Goal: Download file/media

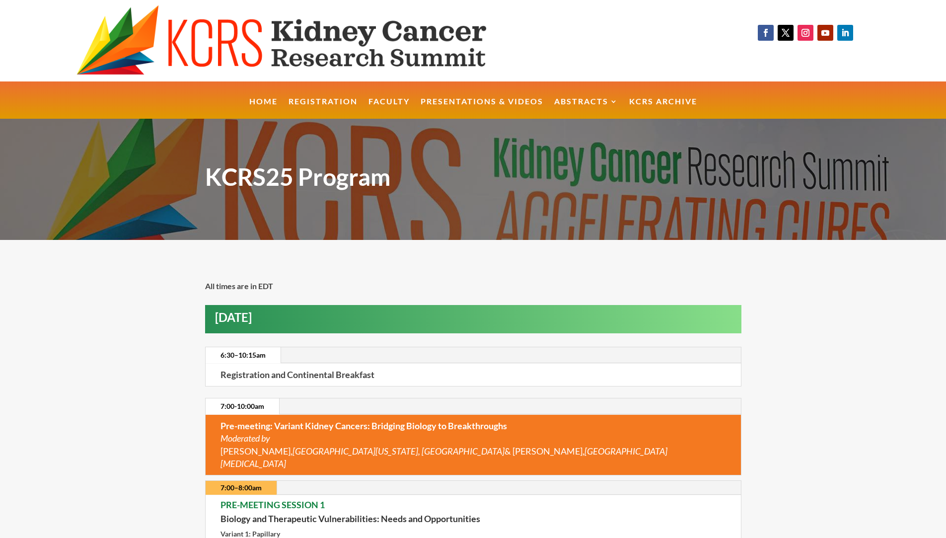
click at [265, 100] on link "Home" at bounding box center [263, 108] width 28 height 21
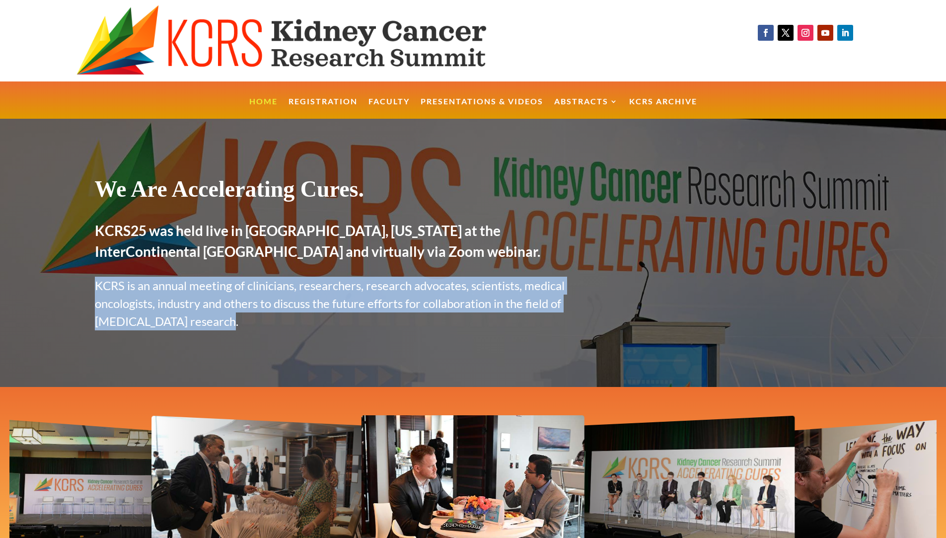
drag, startPoint x: 96, startPoint y: 281, endPoint x: 245, endPoint y: 324, distance: 154.3
click at [245, 324] on p "KCRS is an annual meeting of clinicians, researchers, research advocates, scien…" at bounding box center [340, 303] width 490 height 54
copy p "KCRS is an annual meeting of clinicians, researchers, research advocates, scien…"
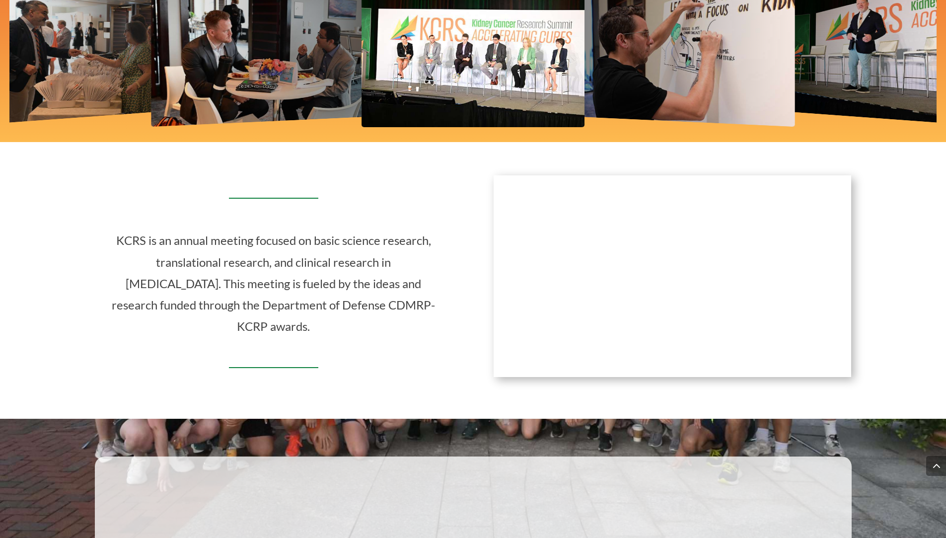
scroll to position [437, 0]
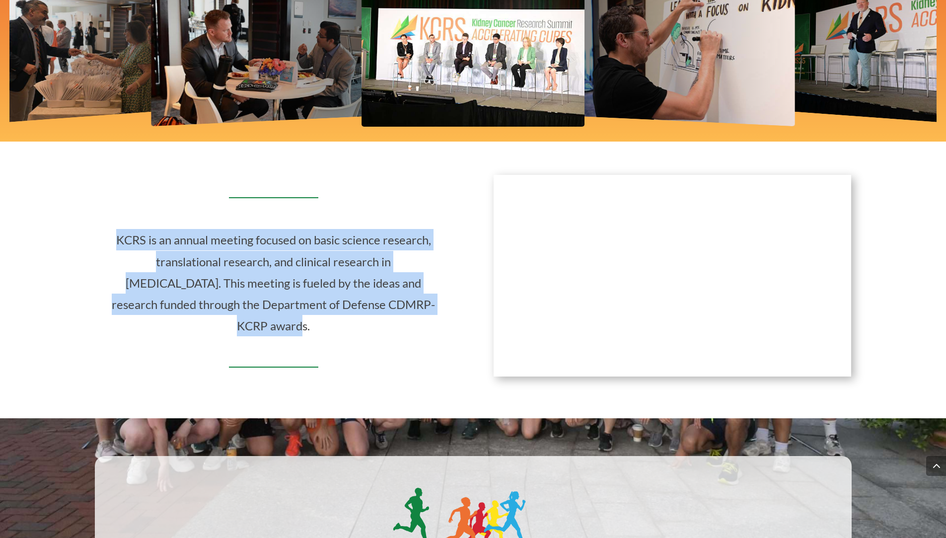
drag, startPoint x: 116, startPoint y: 240, endPoint x: 425, endPoint y: 312, distance: 317.4
click at [425, 312] on p "KCRS is an annual meeting focused on basic science research, translational rese…" at bounding box center [274, 282] width 328 height 107
copy p "KCRS is an annual meeting focused on basic science research, translational rese…"
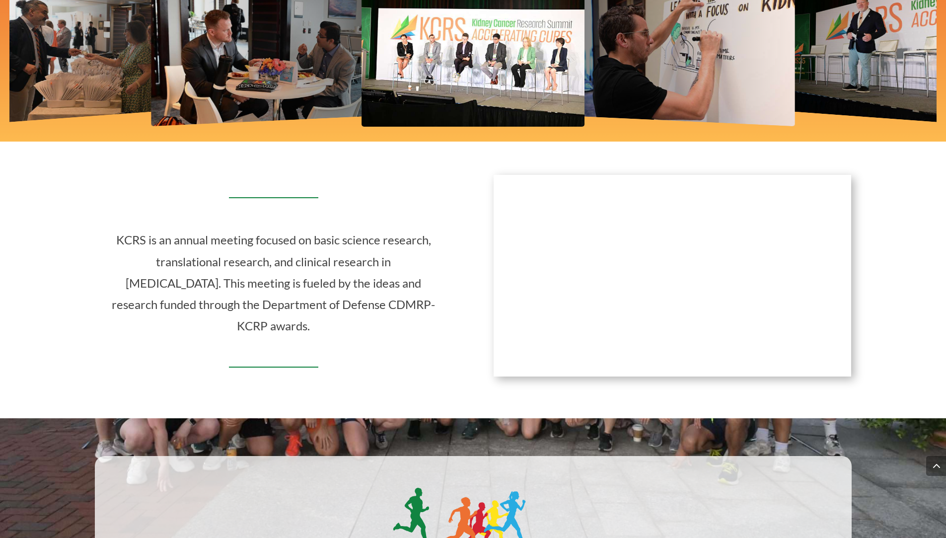
click at [359, 367] on div "KCRS is an annual meeting focused on basic science research, translational rese…" at bounding box center [473, 276] width 756 height 230
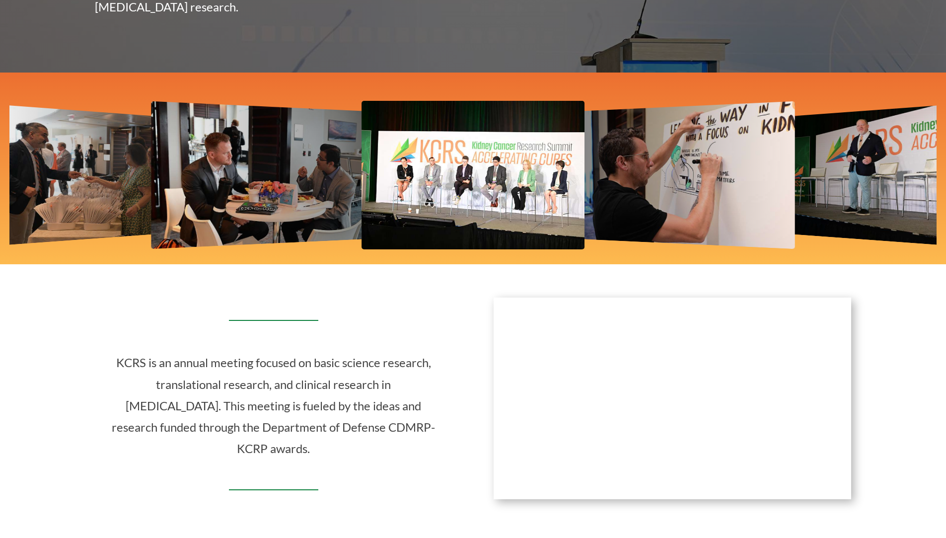
scroll to position [0, 0]
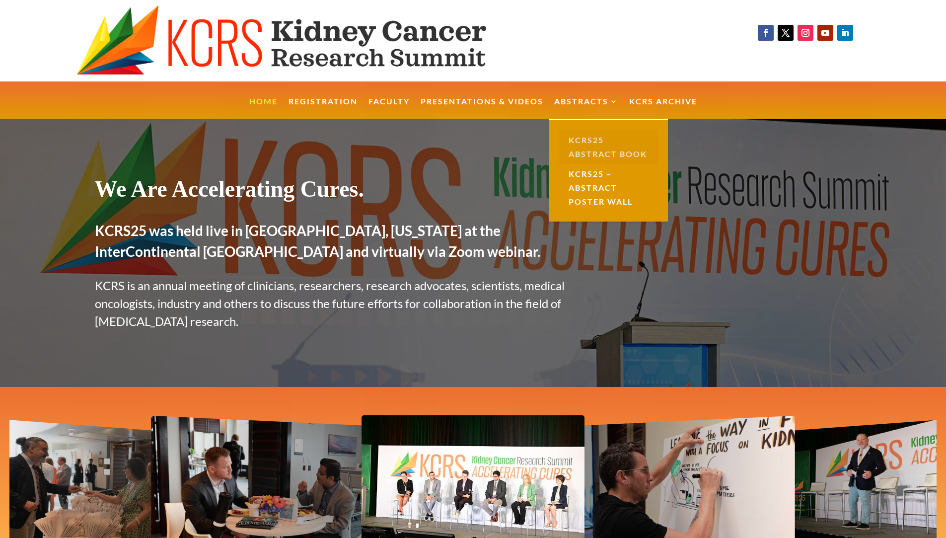
click at [584, 148] on link "KCRS25 Abstract Book" at bounding box center [607, 147] width 99 height 34
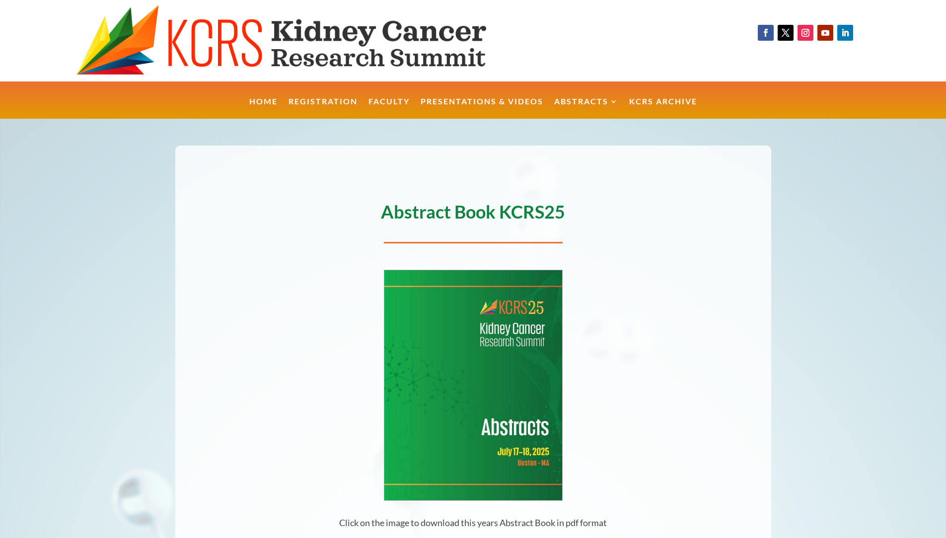
drag, startPoint x: 324, startPoint y: 322, endPoint x: 344, endPoint y: 457, distance: 136.6
click at [324, 323] on div "Abstract Book KCRS25 Click on the image to download this years Abstract Book in…" at bounding box center [473, 367] width 596 height 379
click at [101, 235] on span at bounding box center [473, 379] width 946 height 520
drag, startPoint x: 238, startPoint y: 236, endPoint x: 275, endPoint y: 295, distance: 69.4
click at [240, 237] on div "Abstract Book KCRS25 Click on the image to download this years Abstract Book in…" at bounding box center [473, 367] width 596 height 379
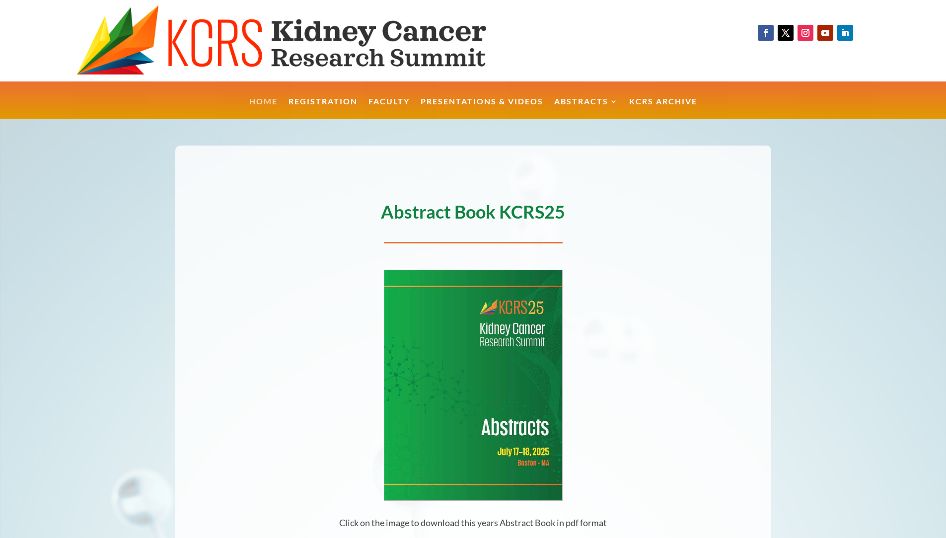
click at [275, 98] on link "Home" at bounding box center [263, 108] width 28 height 21
